Goal: Information Seeking & Learning: Check status

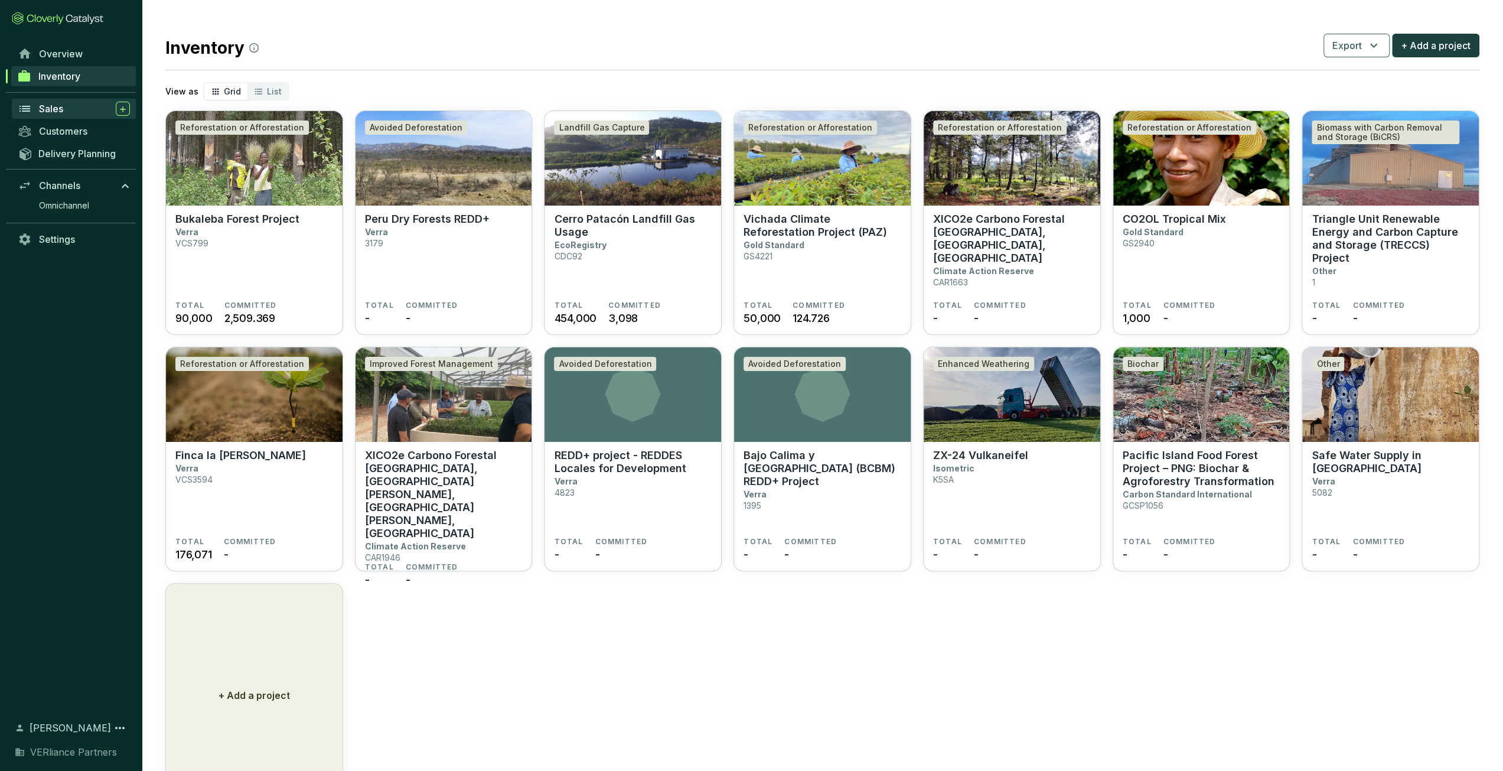
click at [64, 110] on div "Sales" at bounding box center [84, 109] width 91 height 14
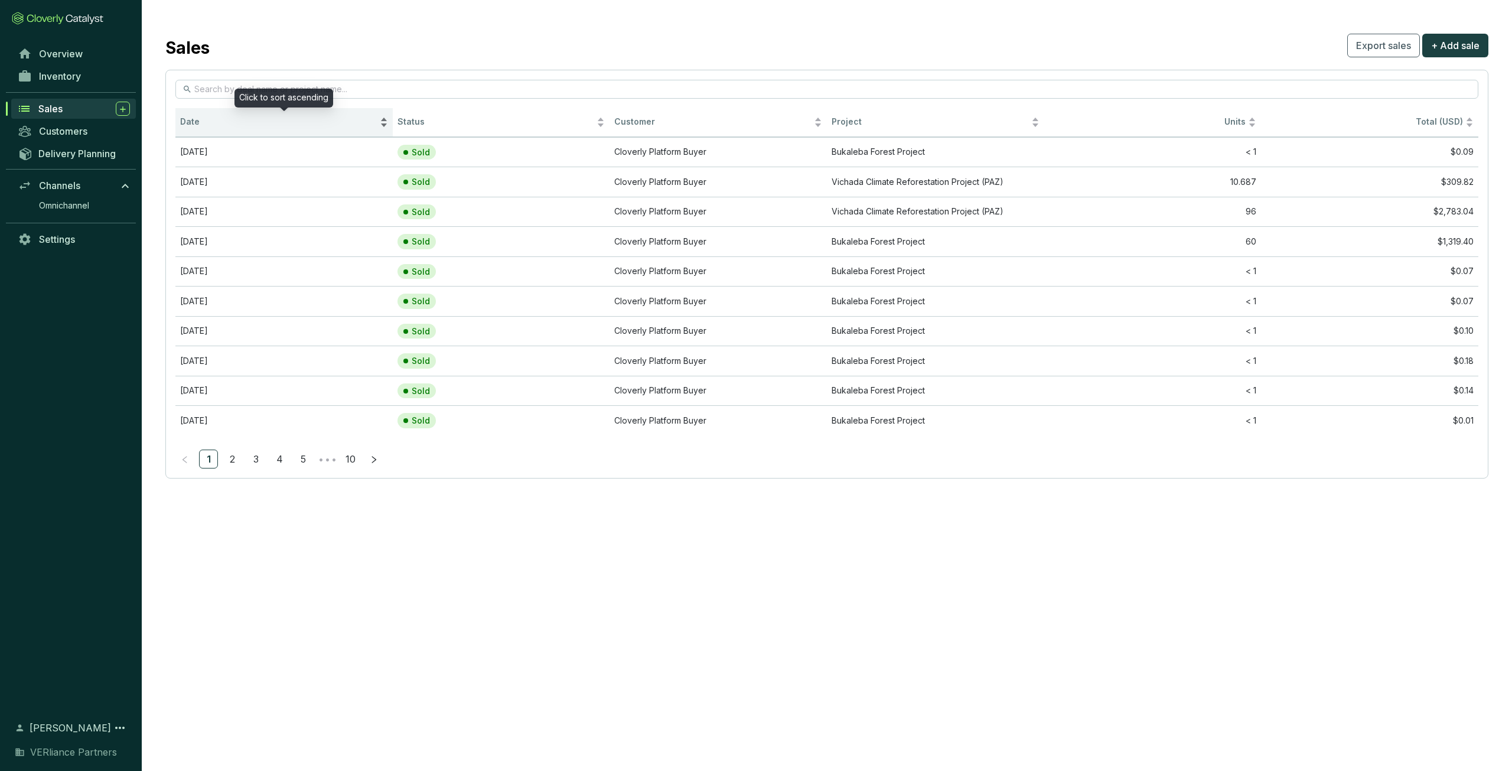
click at [216, 126] on span "Date" at bounding box center [278, 121] width 197 height 11
click at [227, 121] on span "Date" at bounding box center [278, 121] width 197 height 11
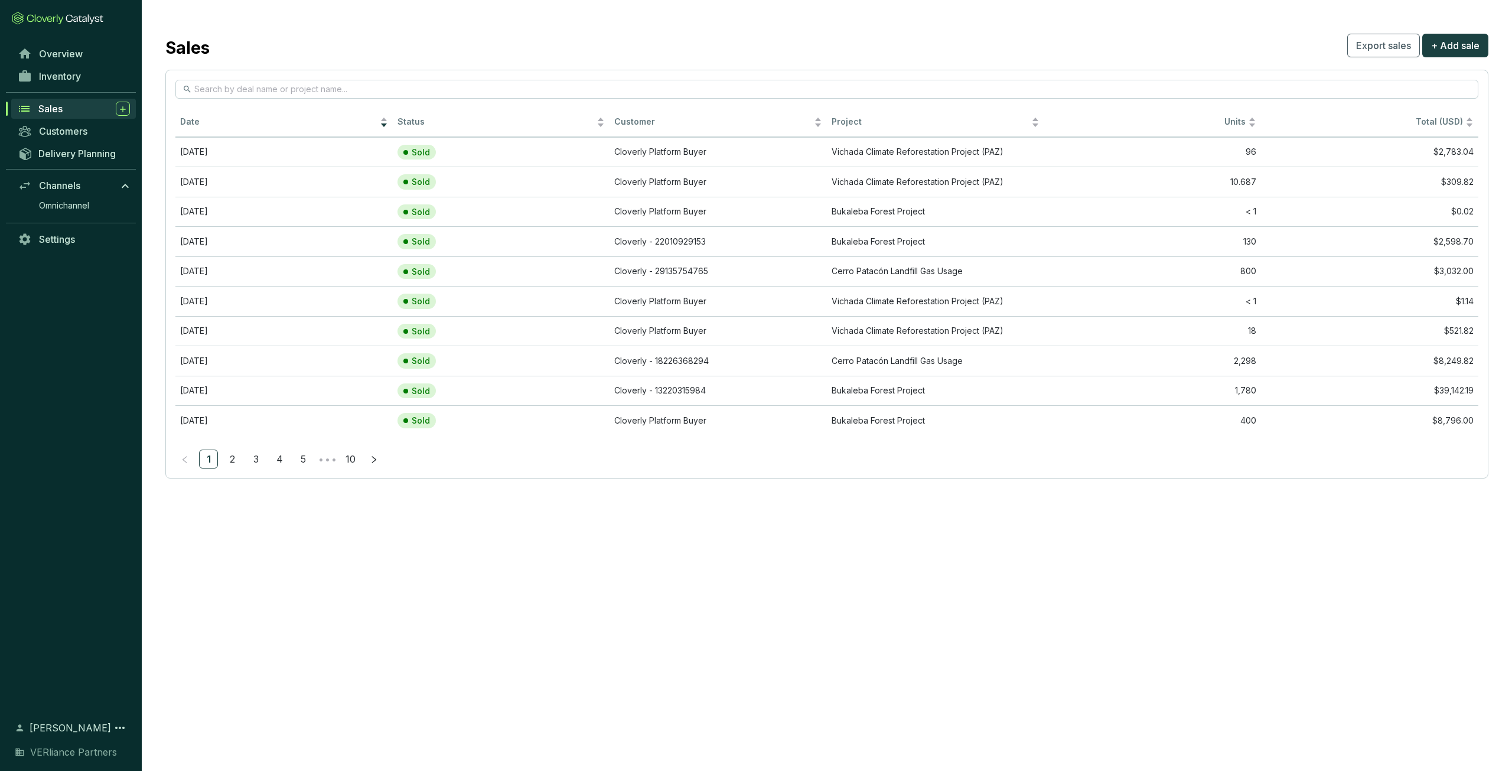
click at [54, 90] on div "Inventory" at bounding box center [71, 81] width 142 height 32
click at [60, 83] on link "Inventory" at bounding box center [74, 76] width 124 height 20
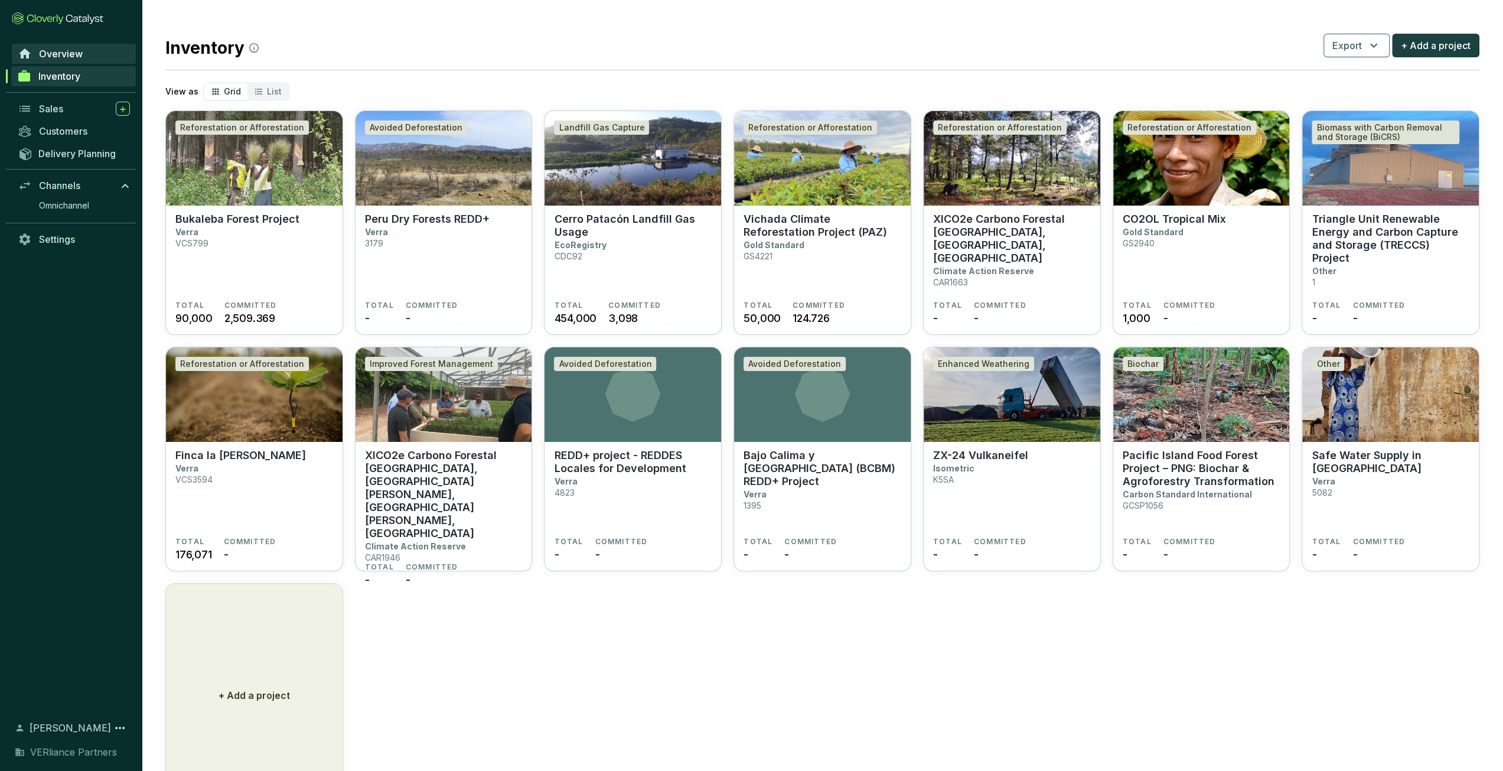
click at [80, 51] on span "Overview" at bounding box center [61, 54] width 44 height 12
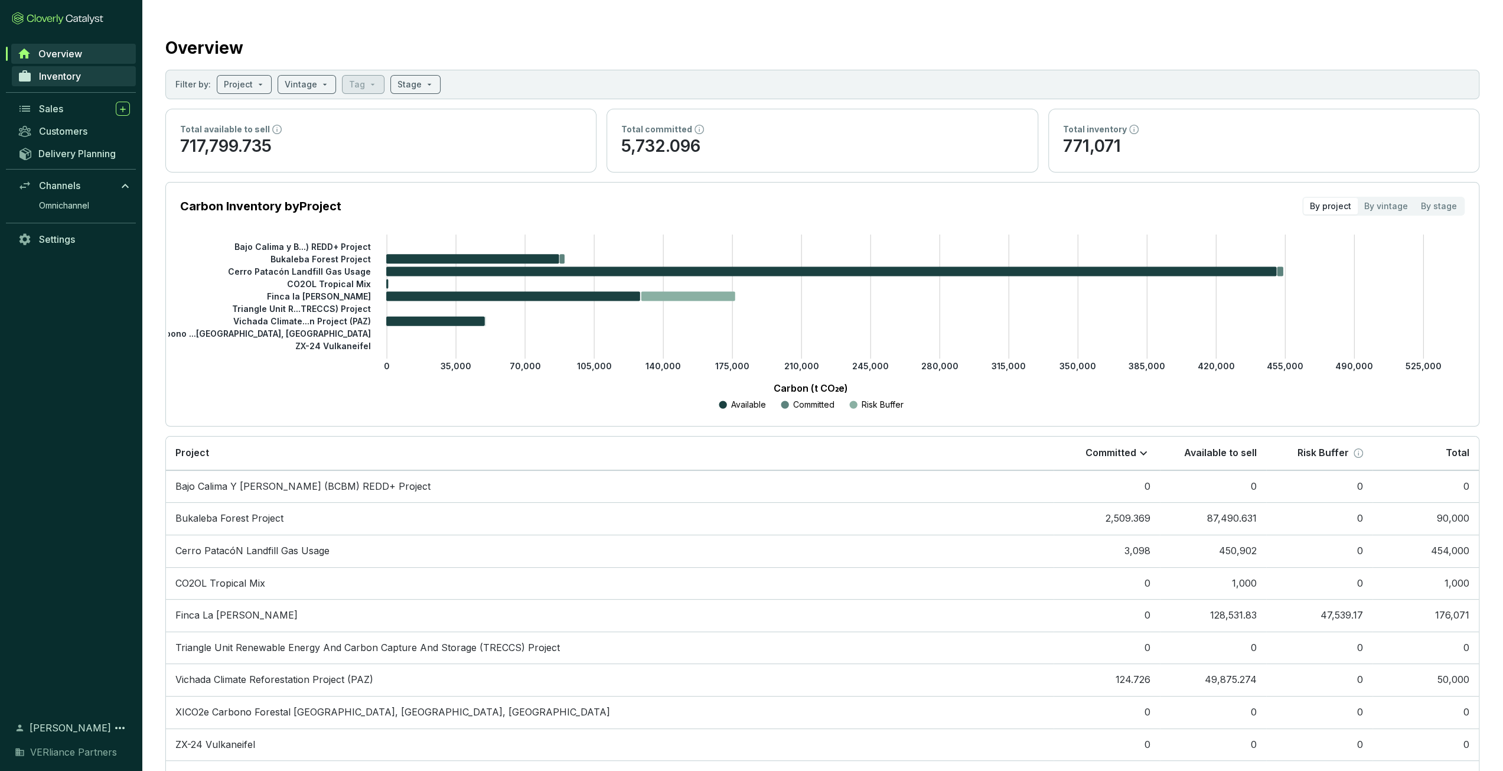
click at [83, 77] on link "Inventory" at bounding box center [74, 76] width 124 height 20
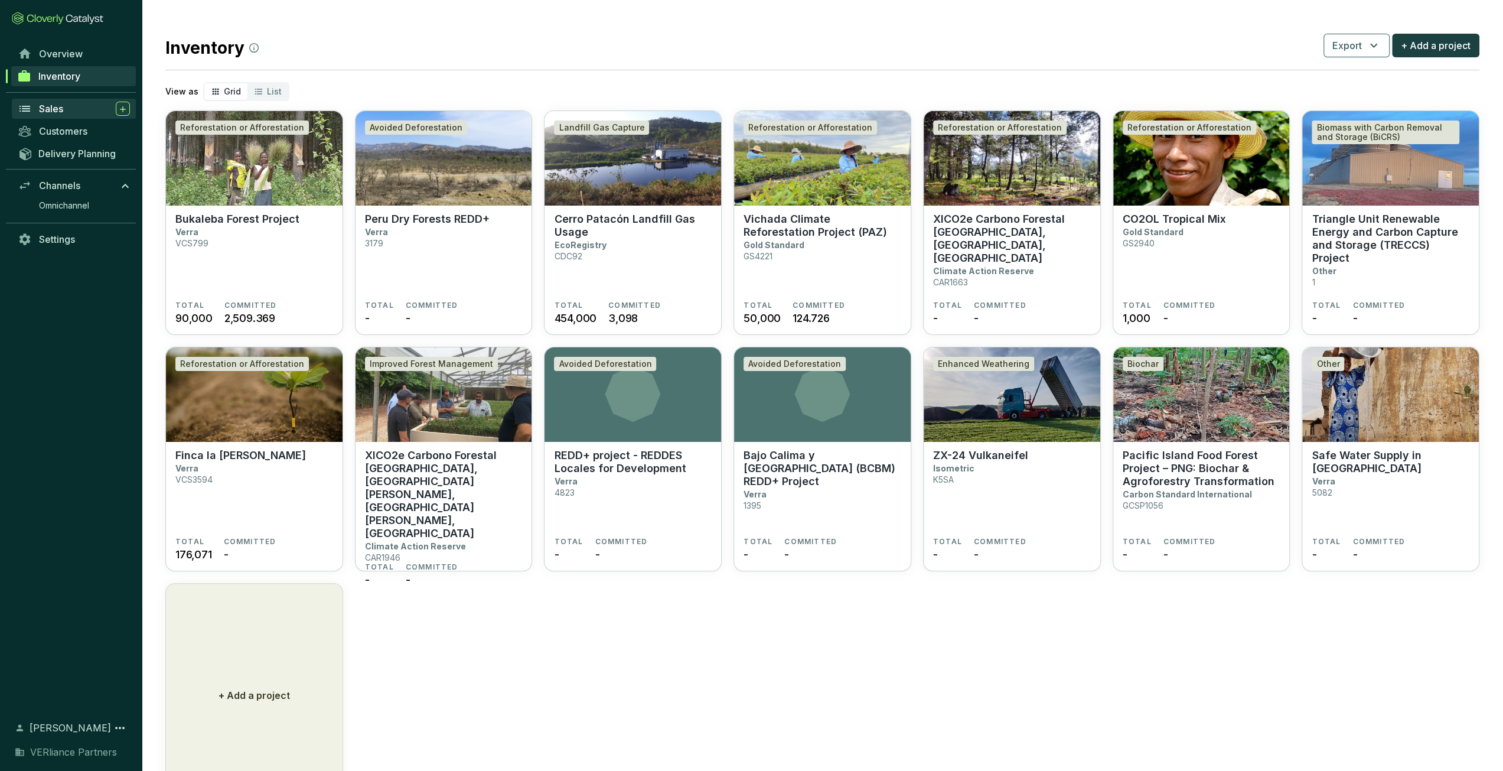
click at [73, 105] on div "Sales" at bounding box center [84, 109] width 91 height 14
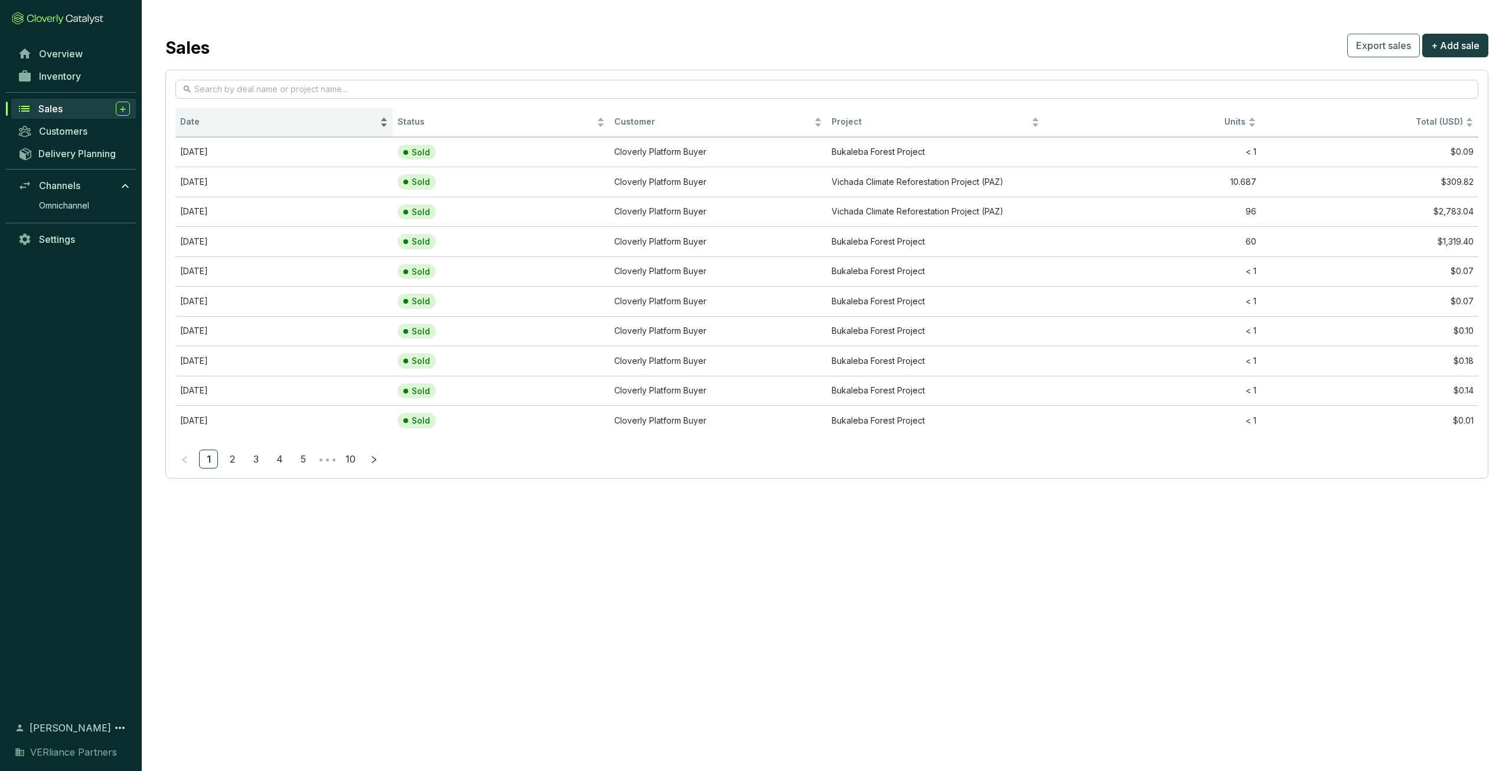
click at [211, 123] on span "Date" at bounding box center [278, 121] width 197 height 11
click at [222, 119] on span "Date" at bounding box center [278, 121] width 197 height 11
click at [75, 105] on div "Sales" at bounding box center [84, 109] width 92 height 14
click at [243, 129] on div "Date" at bounding box center [284, 122] width 208 height 14
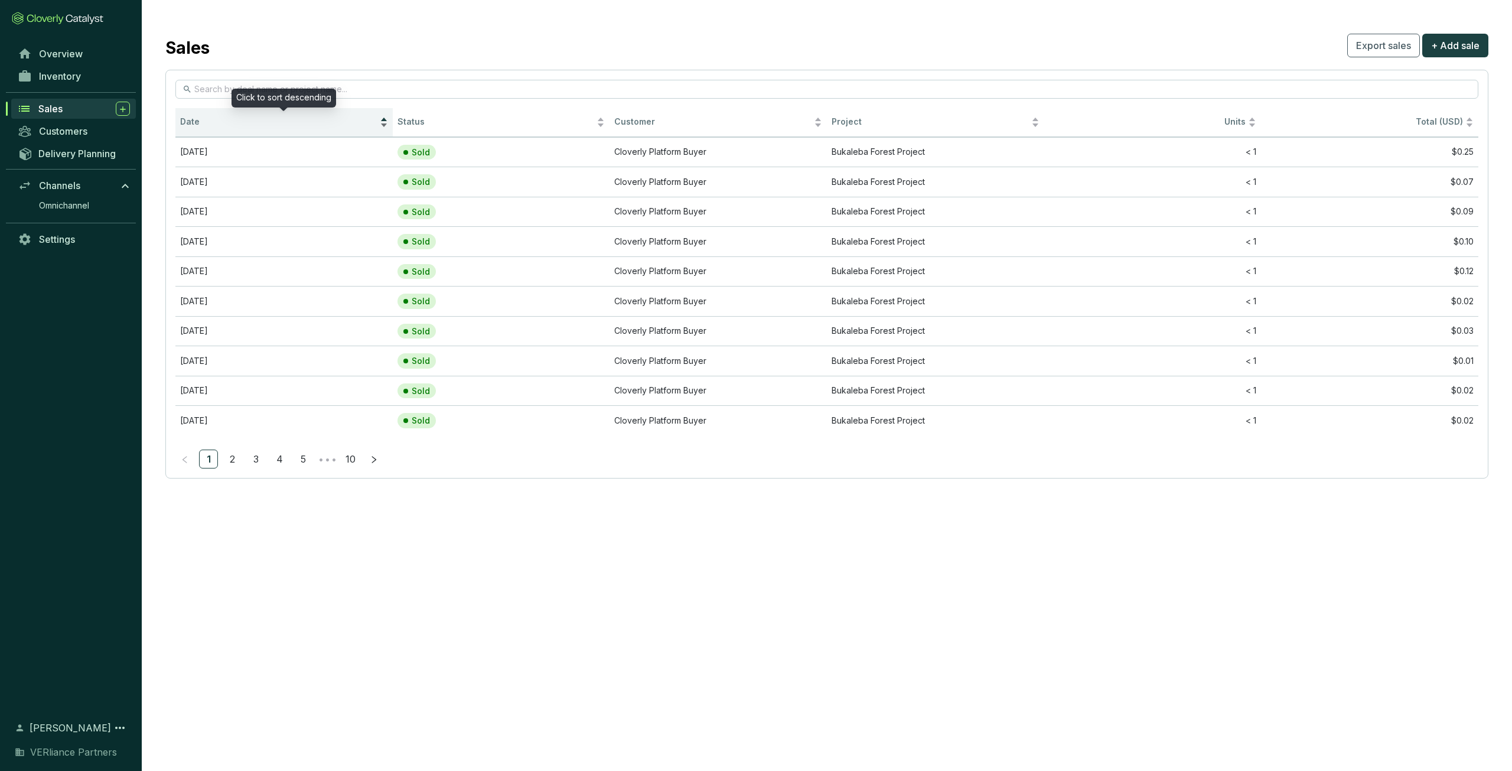
click at [243, 129] on div "Date" at bounding box center [284, 122] width 208 height 14
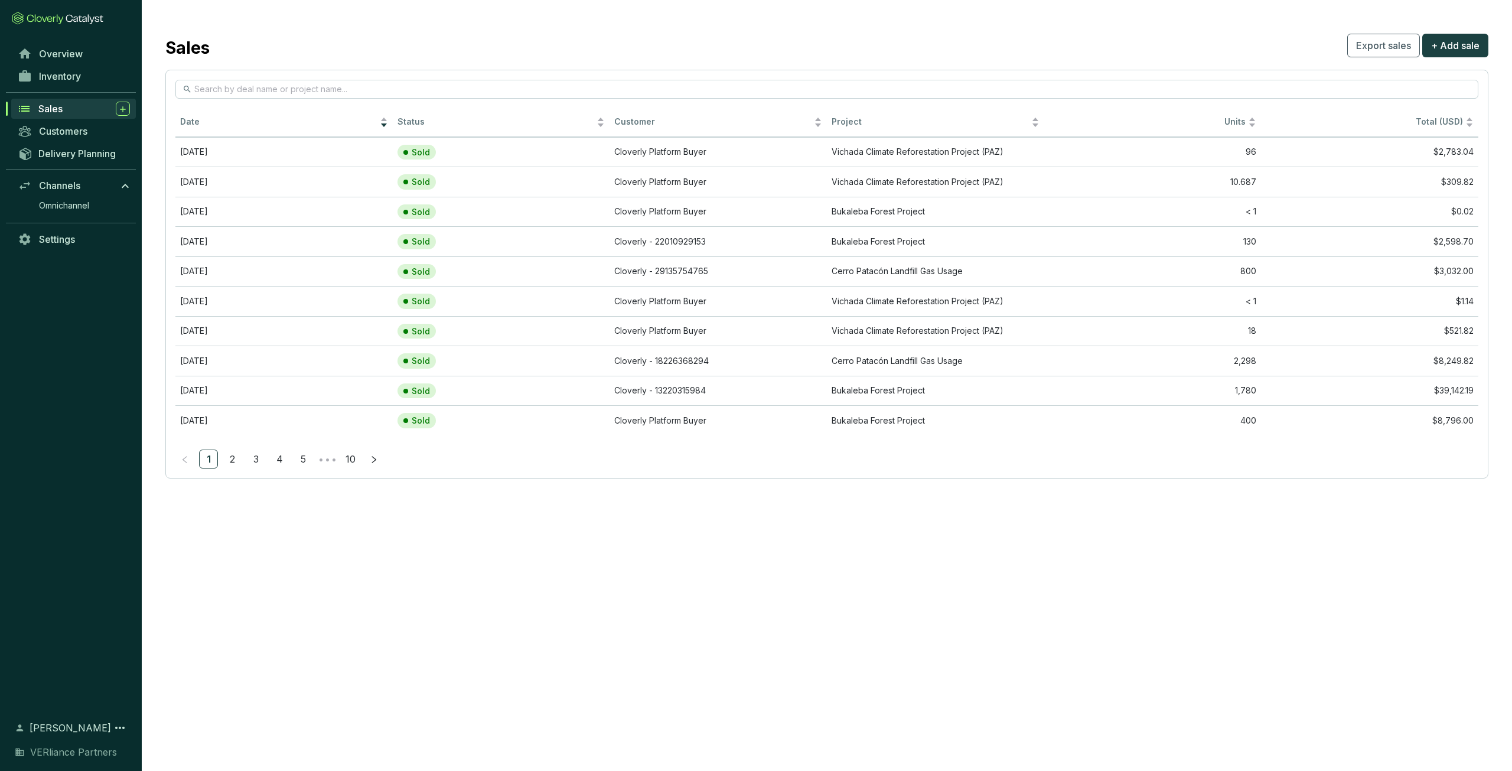
click at [77, 113] on div "Sales" at bounding box center [84, 109] width 92 height 14
click at [229, 127] on span "Date" at bounding box center [278, 121] width 197 height 11
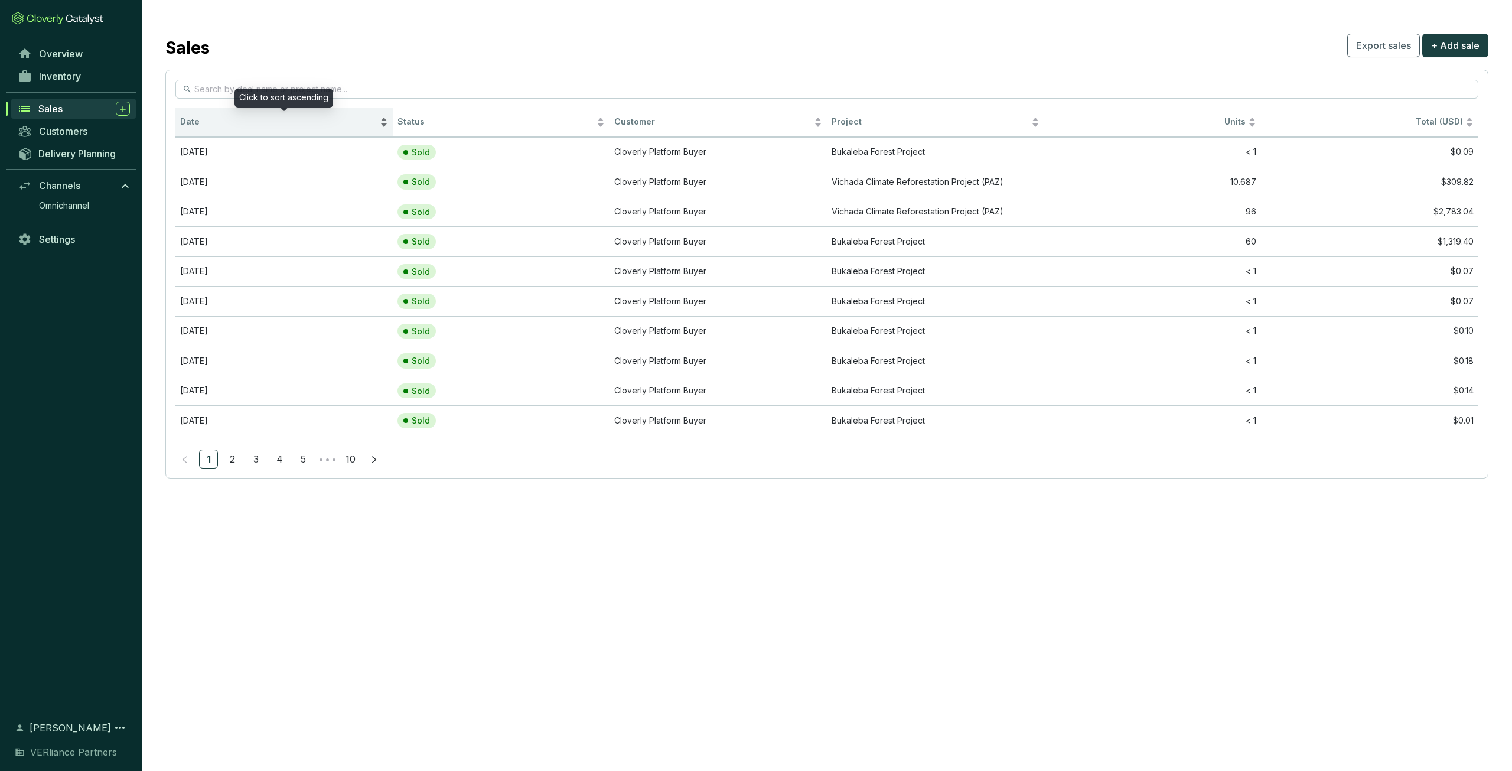
click at [230, 126] on span "Date" at bounding box center [278, 121] width 197 height 11
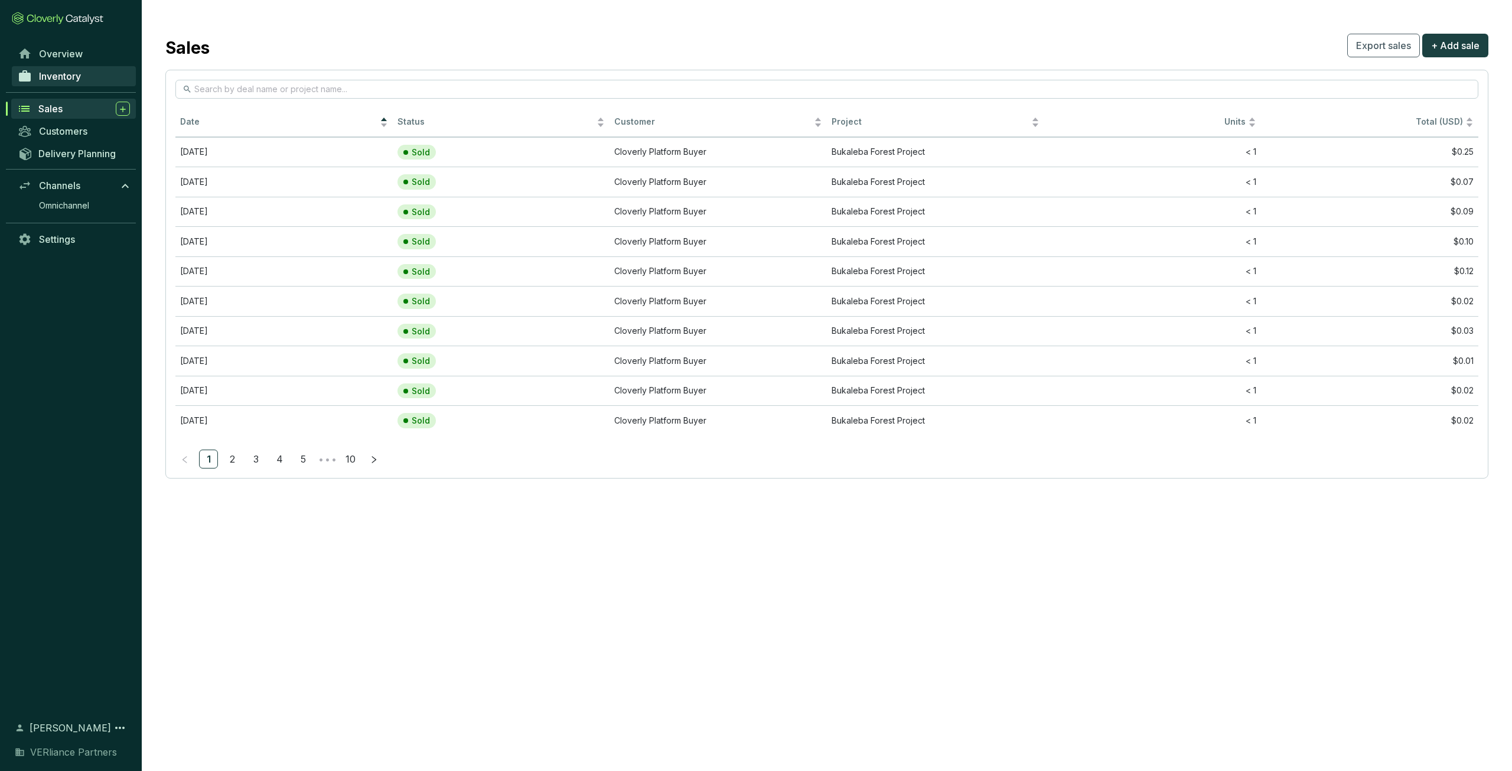
click at [74, 77] on span "Inventory" at bounding box center [60, 76] width 42 height 12
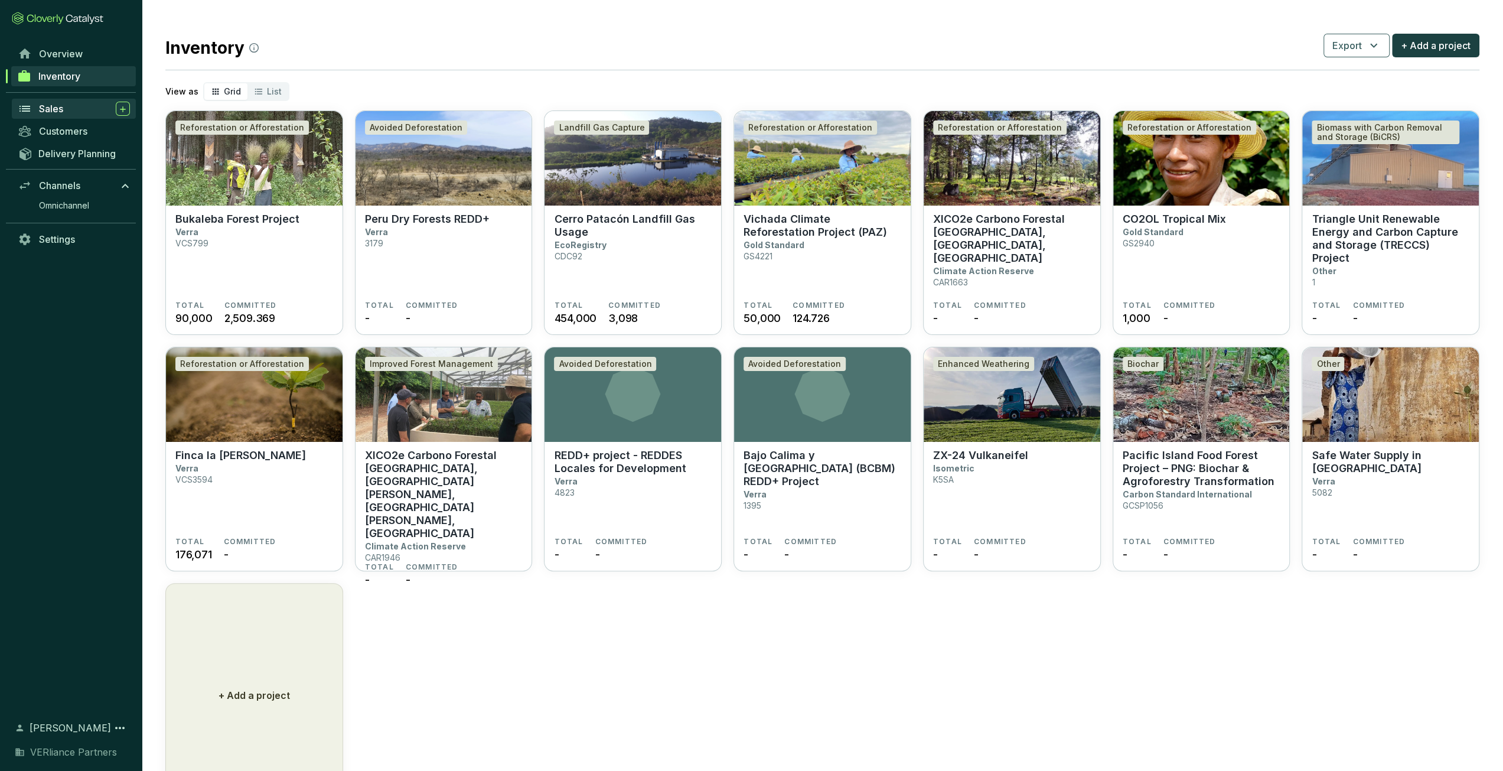
click at [79, 109] on div "Sales" at bounding box center [84, 109] width 91 height 14
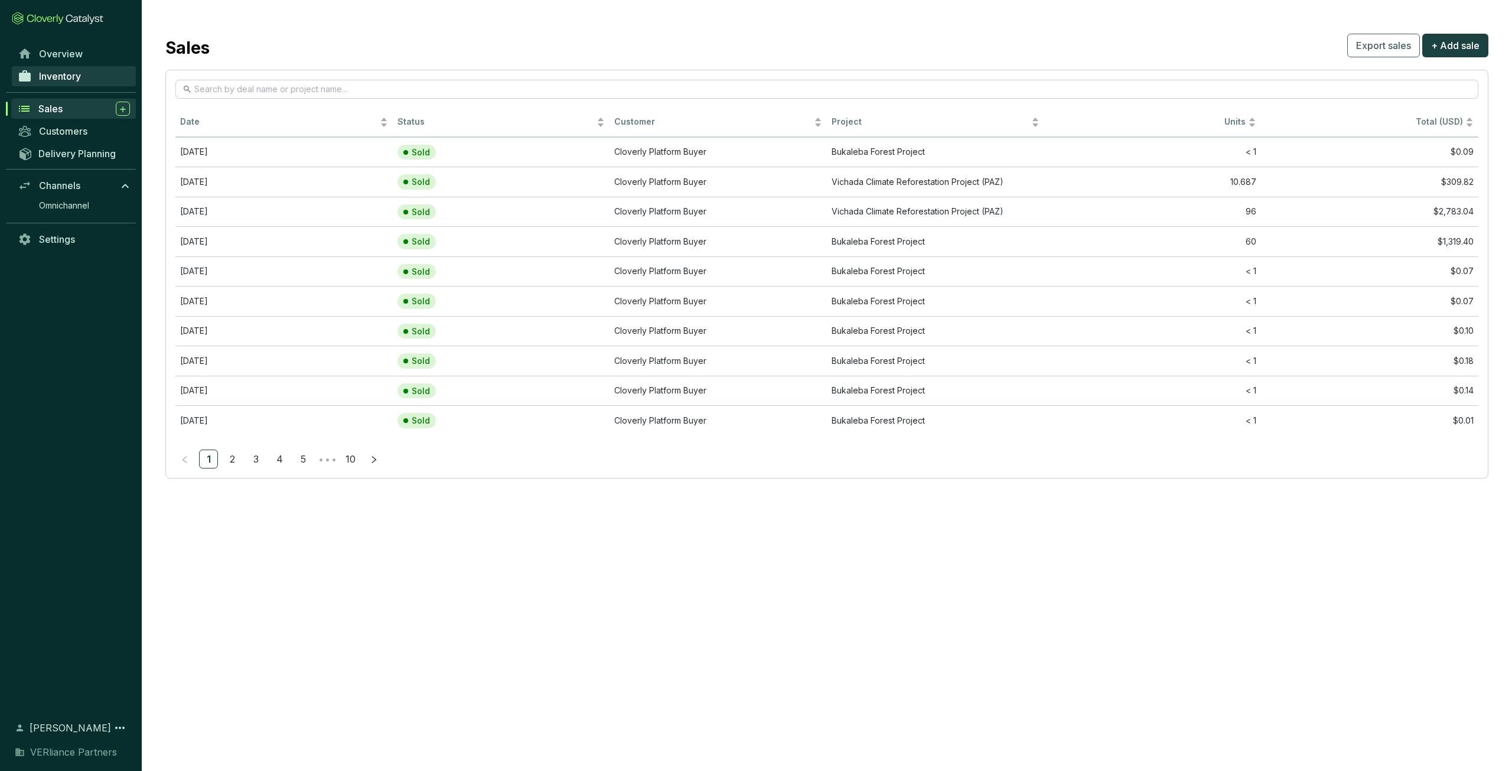
click at [85, 76] on link "Inventory" at bounding box center [74, 76] width 124 height 20
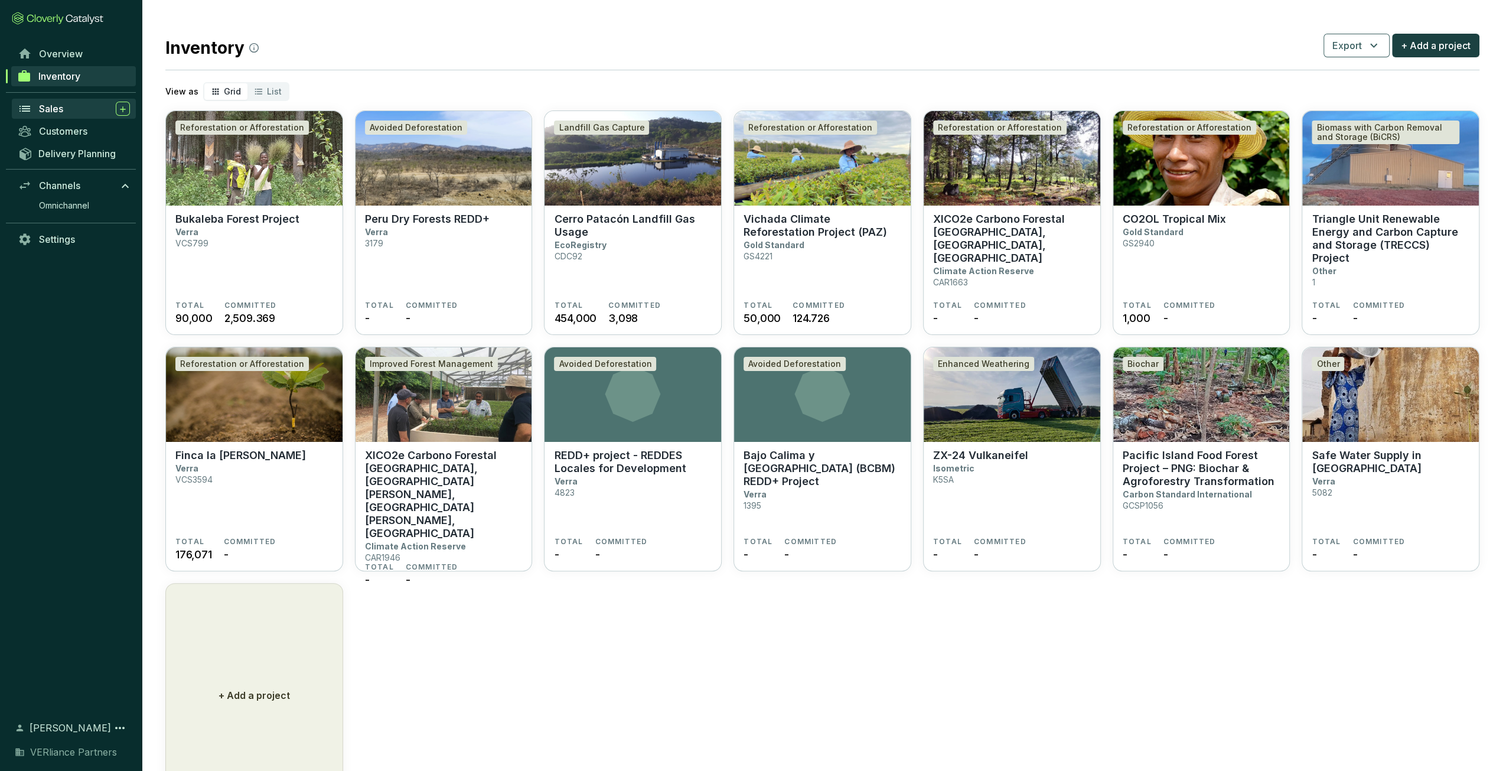
click at [63, 99] on link "Sales" at bounding box center [74, 109] width 124 height 20
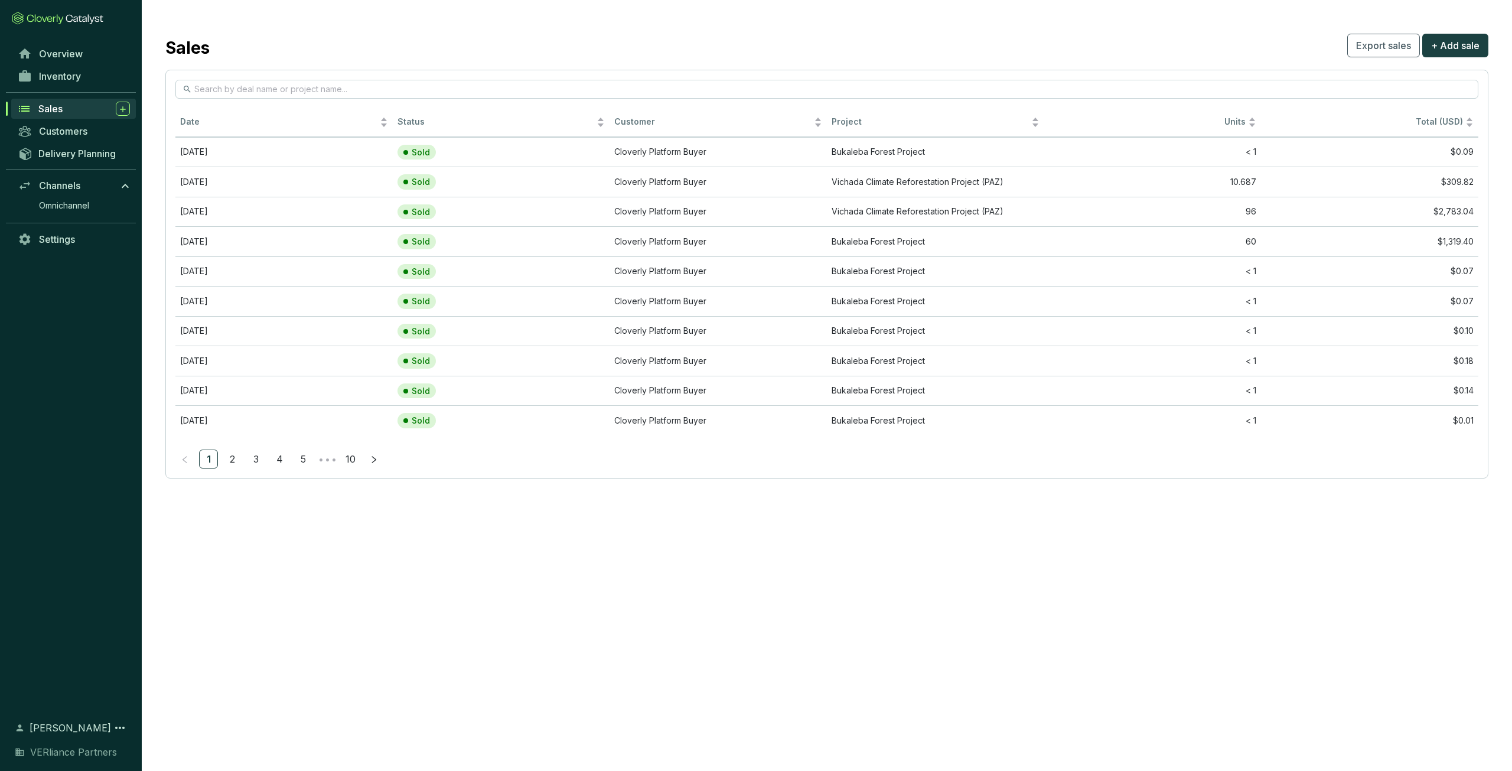
click at [66, 110] on div "Sales" at bounding box center [84, 109] width 92 height 14
click at [242, 129] on div "Date" at bounding box center [284, 122] width 208 height 14
click at [246, 127] on span "Date" at bounding box center [278, 121] width 197 height 11
click at [66, 107] on div "Sales" at bounding box center [84, 109] width 92 height 14
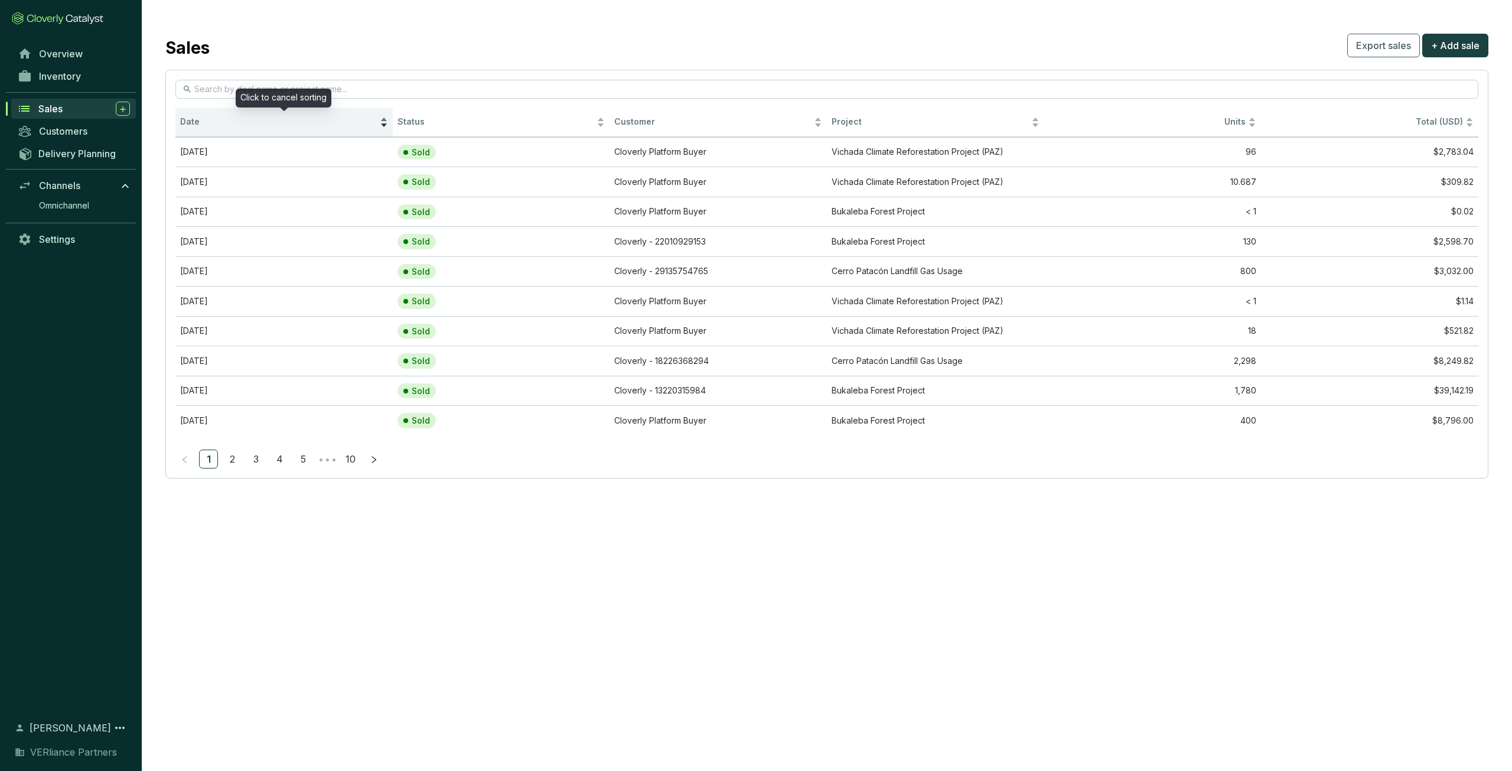
click at [274, 128] on div "Date" at bounding box center [284, 122] width 208 height 14
click at [274, 129] on div "Date" at bounding box center [284, 122] width 208 height 14
click at [198, 116] on div "Date" at bounding box center [284, 122] width 208 height 14
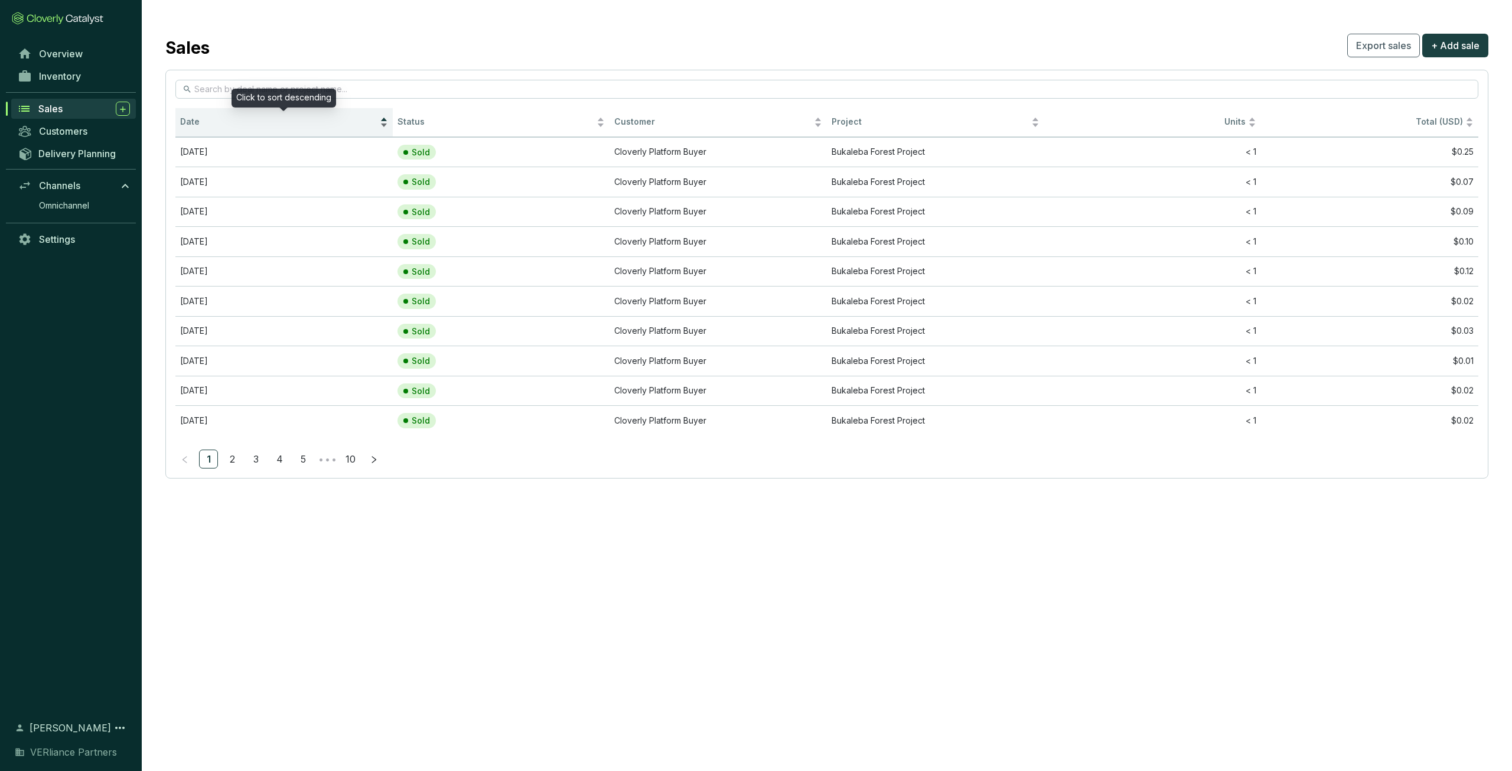
click at [217, 115] on div "Date" at bounding box center [284, 122] width 208 height 14
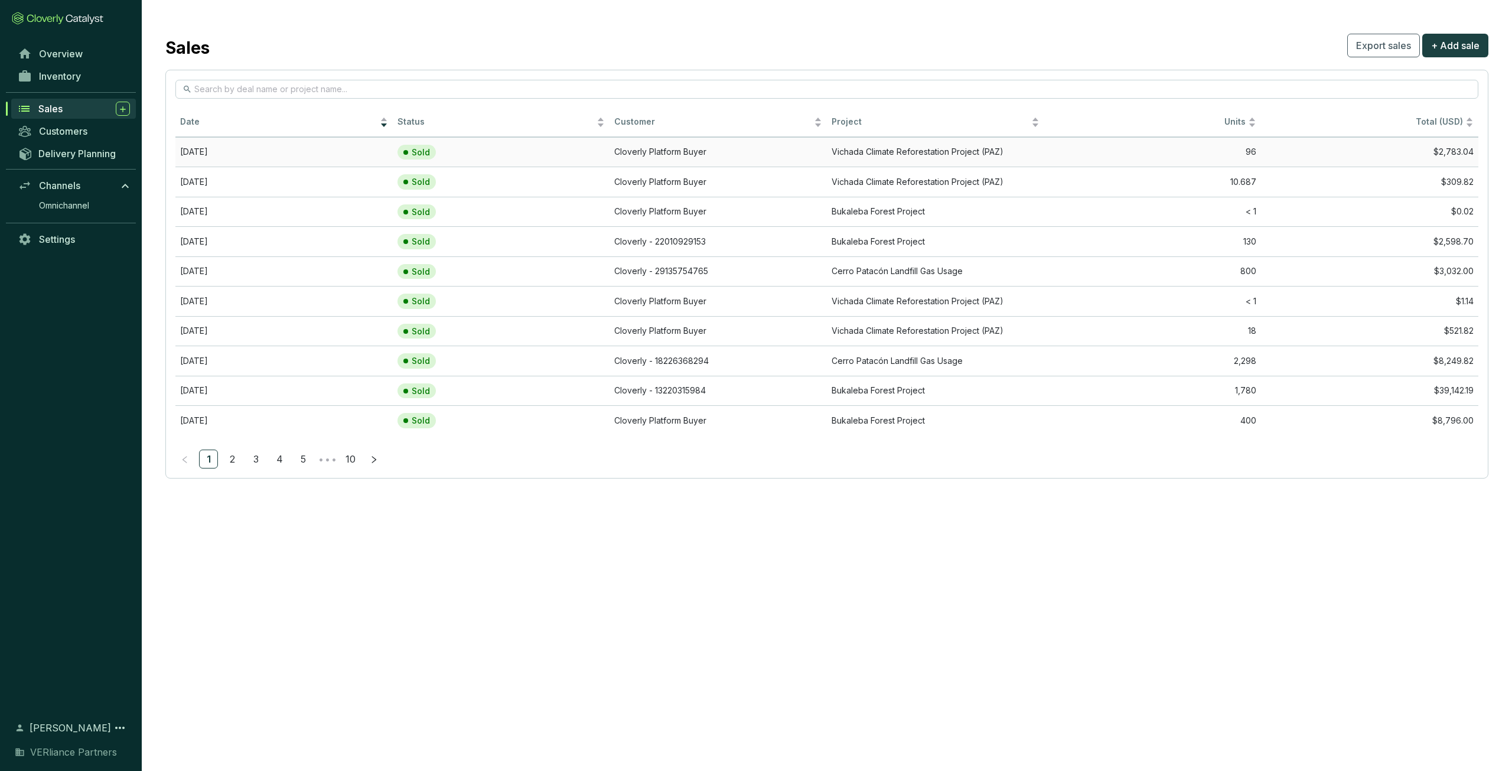
click at [521, 152] on td "Sold" at bounding box center [501, 152] width 217 height 30
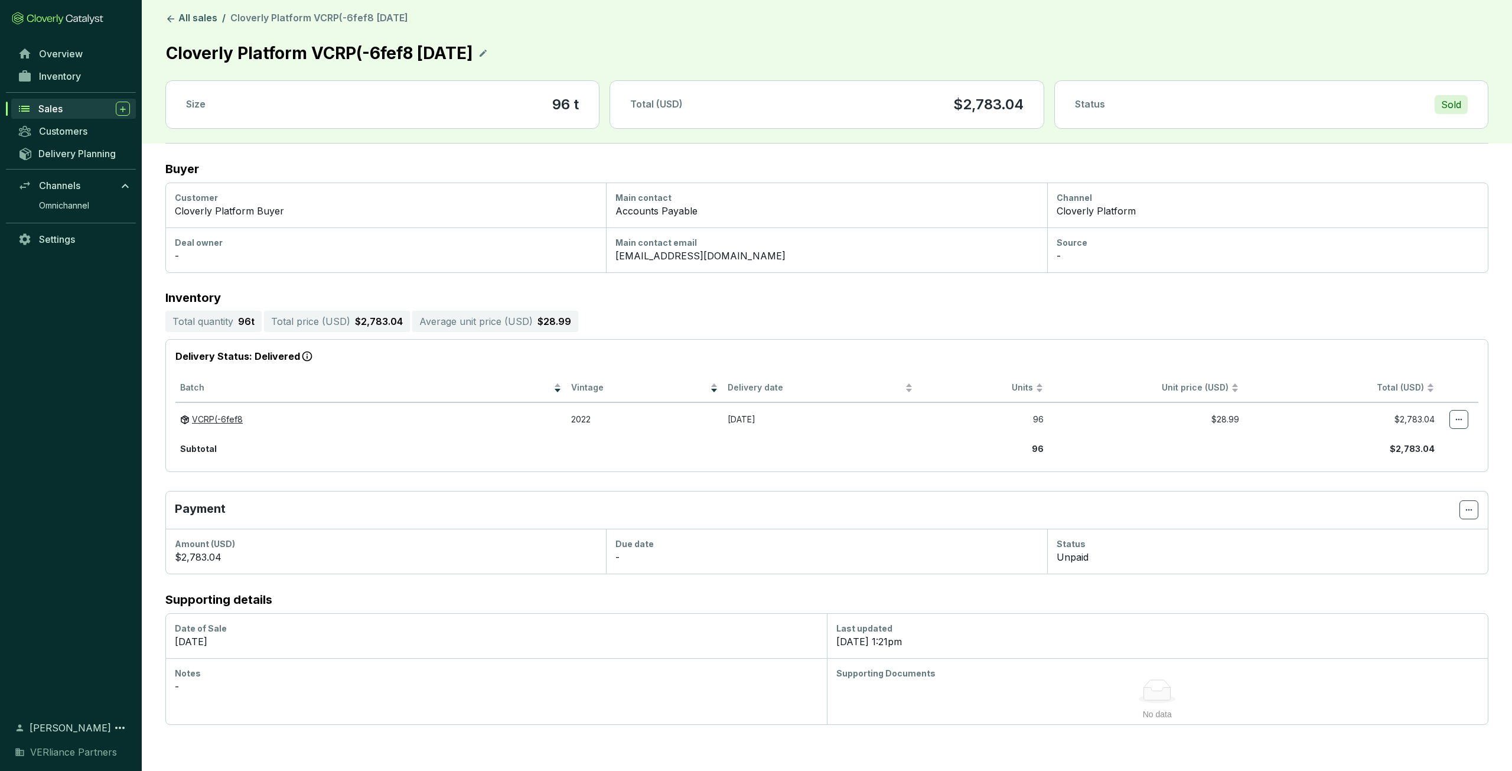
click at [44, 106] on span "Sales" at bounding box center [50, 109] width 24 height 12
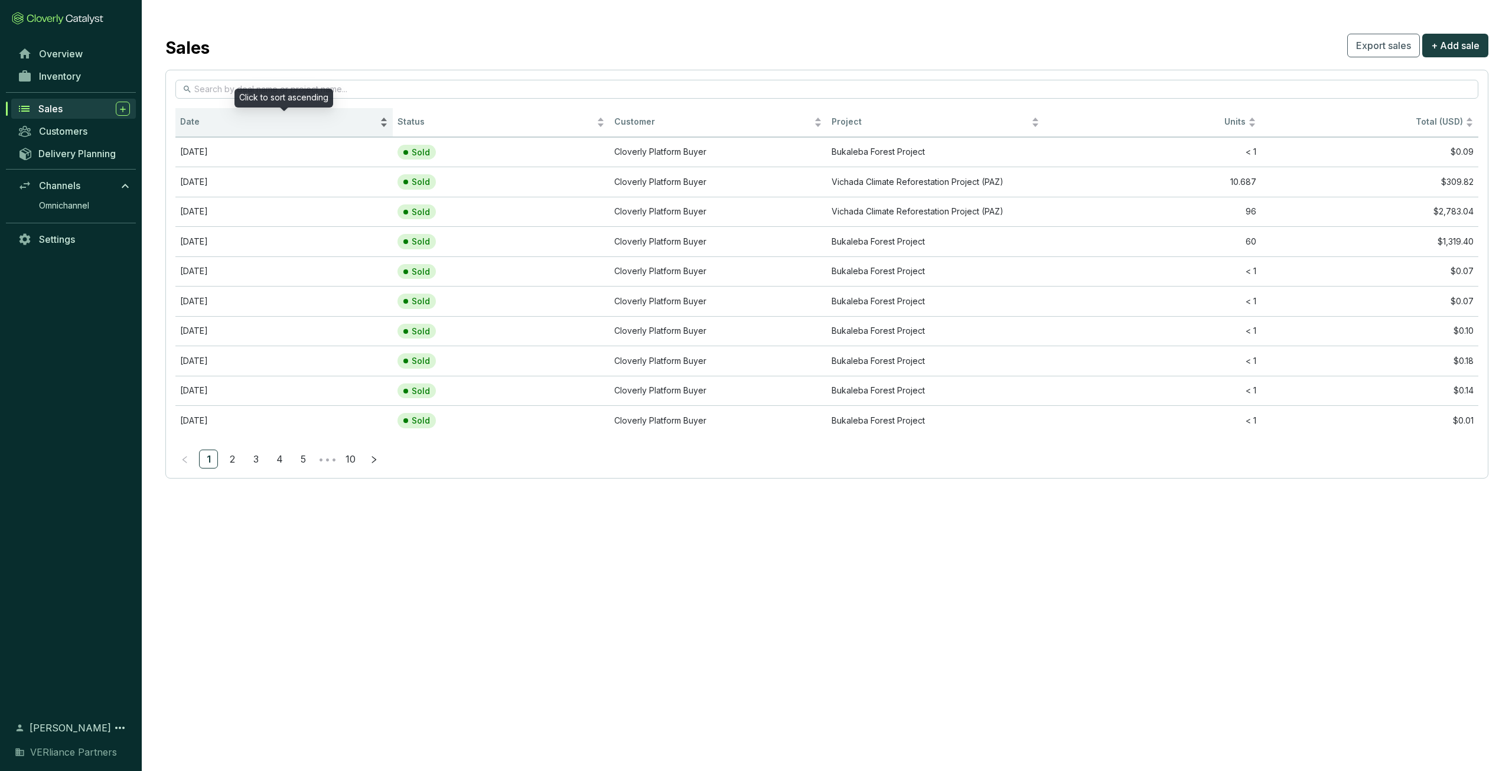
click at [241, 129] on div "Date" at bounding box center [284, 122] width 208 height 14
